Goal: Transaction & Acquisition: Subscribe to service/newsletter

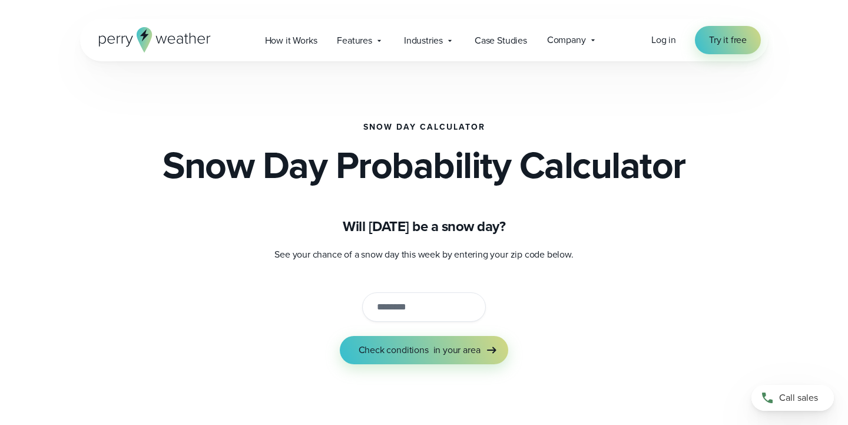
click at [400, 304] on input "string" at bounding box center [424, 306] width 124 height 29
type input "*****"
click at [340, 336] on button "Check conditions in your area" at bounding box center [424, 350] width 169 height 28
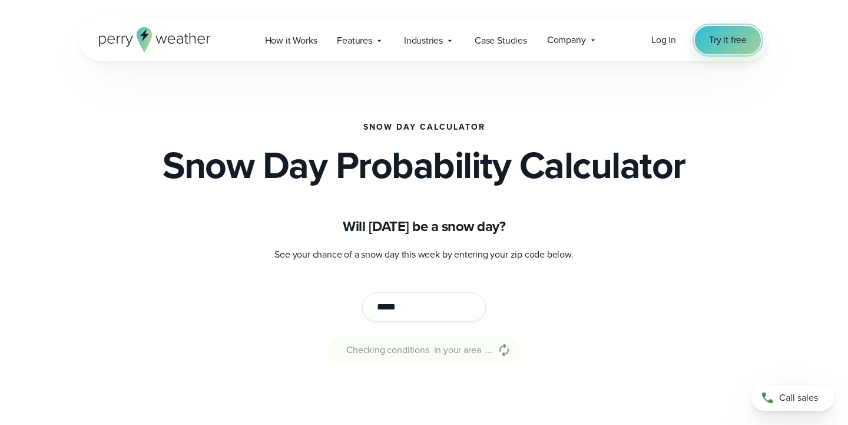
click at [734, 35] on span "Try it free" at bounding box center [728, 40] width 38 height 14
